Goal: Obtain resource: Obtain resource

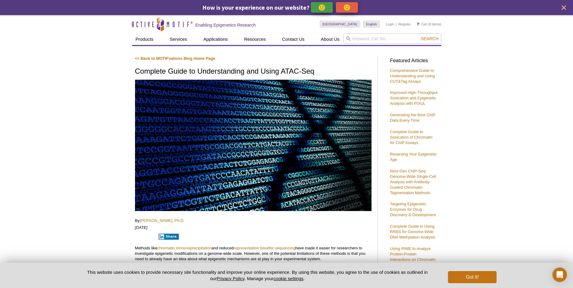
scroll to position [272, 0]
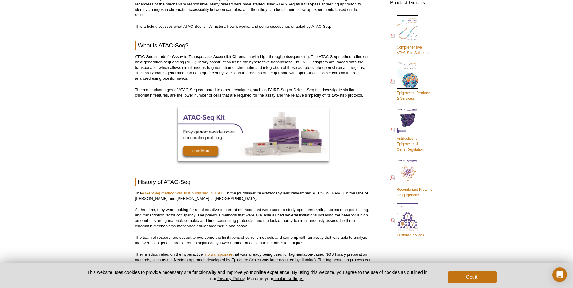
click at [448, 270] on div "Got it!" at bounding box center [471, 276] width 52 height 16
click at [453, 274] on button "Got it!" at bounding box center [472, 277] width 48 height 12
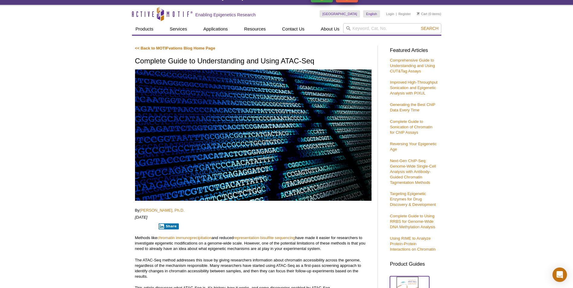
scroll to position [0, 0]
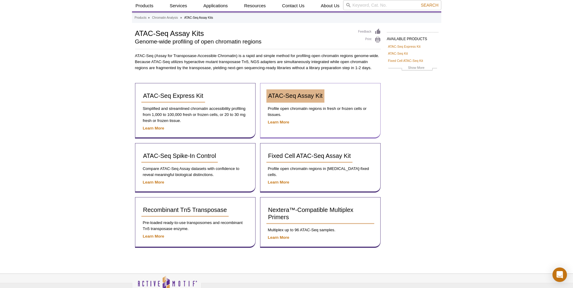
scroll to position [66, 0]
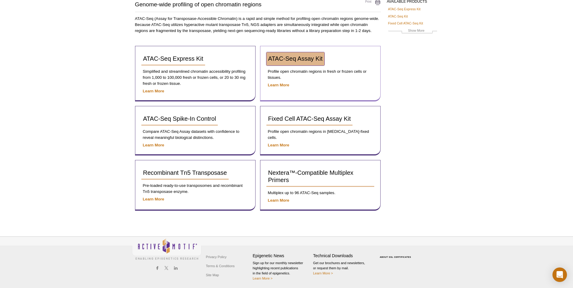
click at [303, 54] on link "ATAC-Seq Assay Kit" at bounding box center [296, 58] width 58 height 13
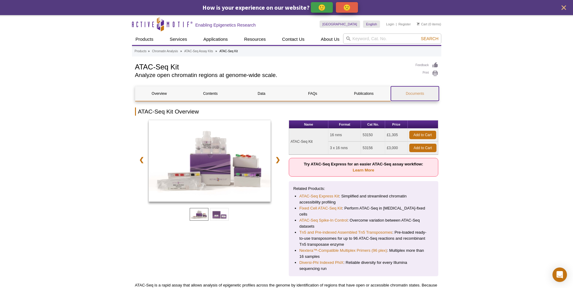
click at [401, 95] on link "Documents" at bounding box center [415, 93] width 48 height 15
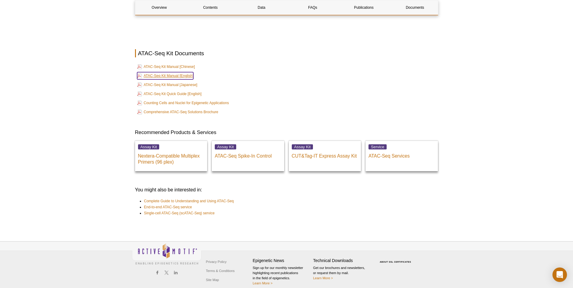
click at [185, 72] on link "ATAC-Seq Kit Manual [English]" at bounding box center [165, 75] width 57 height 7
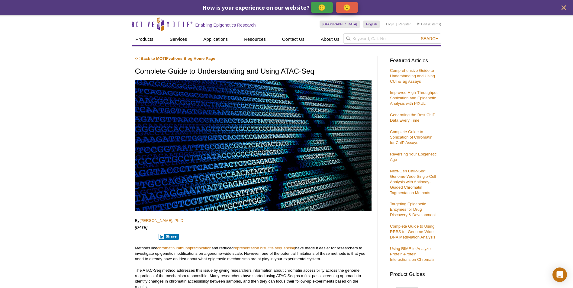
drag, startPoint x: 522, startPoint y: 53, endPoint x: 237, endPoint y: 63, distance: 285.2
